Goal: Task Accomplishment & Management: Use online tool/utility

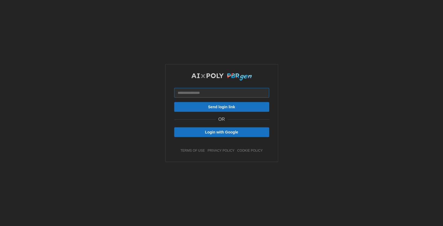
click at [204, 92] on input at bounding box center [221, 93] width 95 height 10
click at [223, 76] on img at bounding box center [221, 77] width 61 height 8
click at [239, 76] on img at bounding box center [221, 77] width 61 height 8
